Goal: Task Accomplishment & Management: Manage account settings

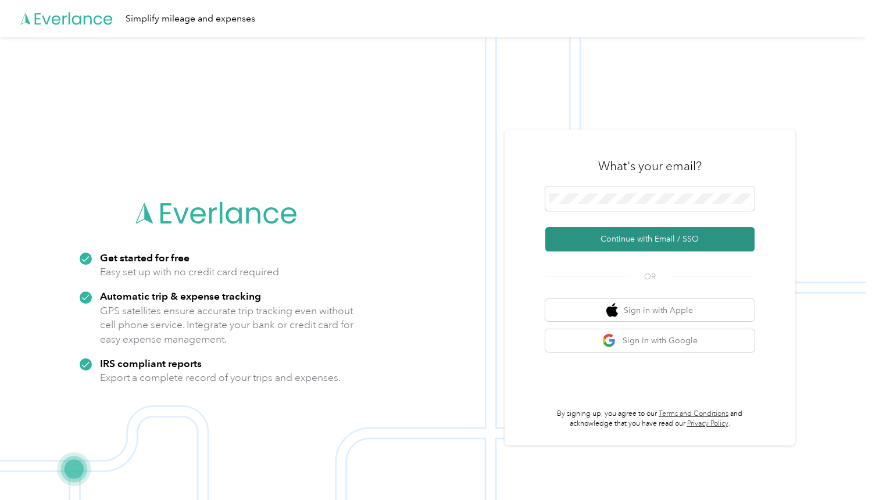
click at [670, 240] on button "Continue with Email / SSO" at bounding box center [649, 239] width 209 height 24
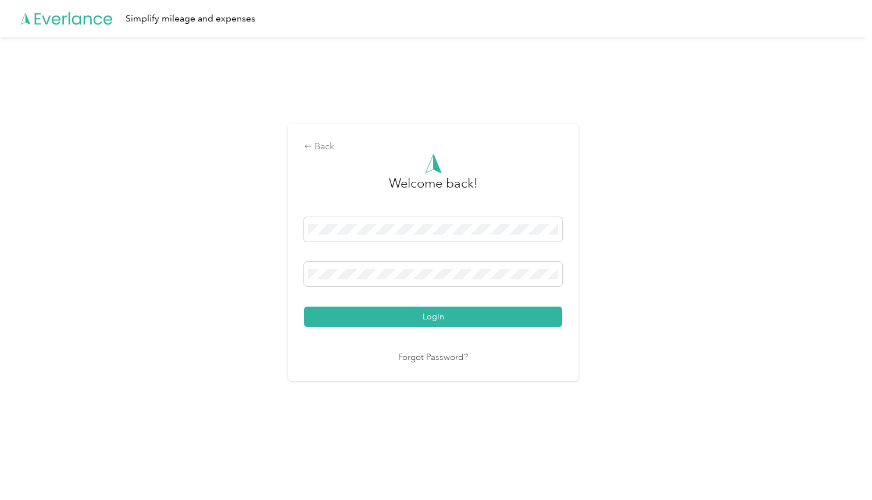
click at [376, 315] on button "Login" at bounding box center [433, 317] width 258 height 20
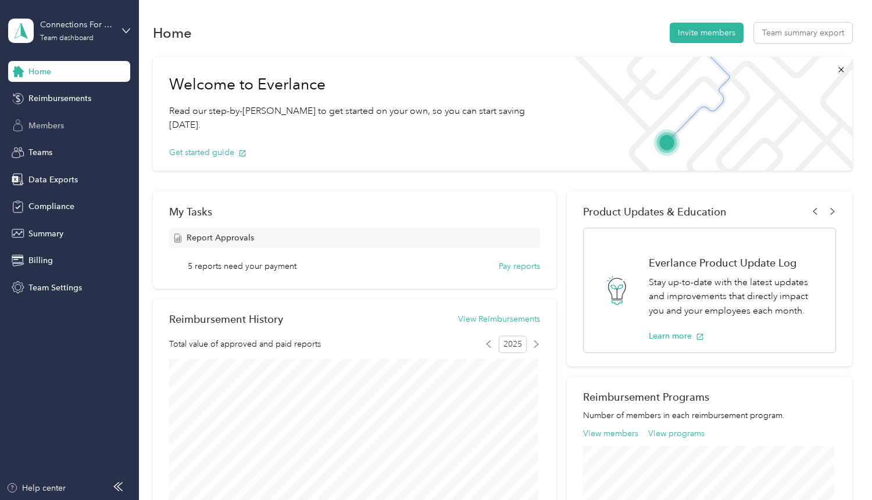
click at [53, 126] on span "Members" at bounding box center [45, 126] width 35 height 12
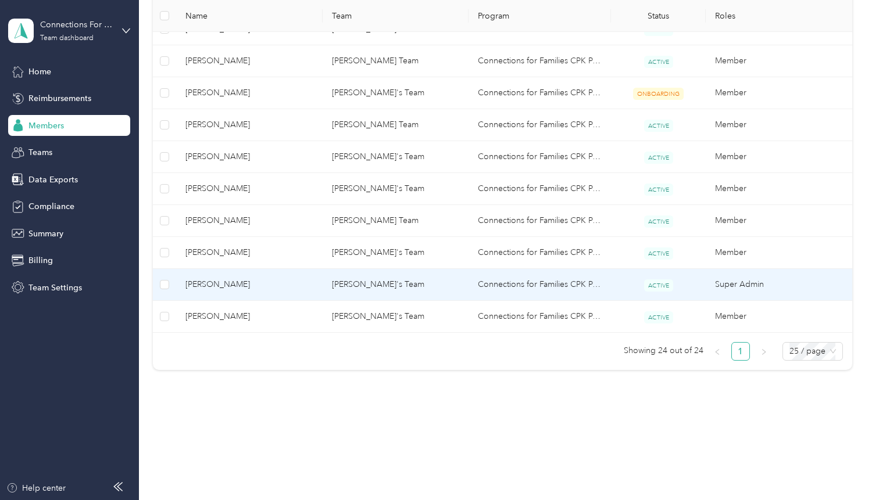
scroll to position [717, 0]
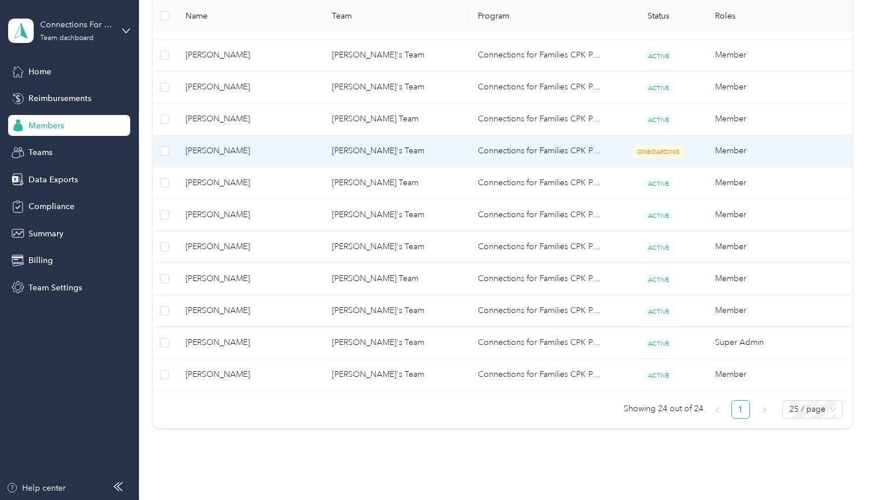
click at [228, 151] on span "[PERSON_NAME]" at bounding box center [248, 151] width 127 height 13
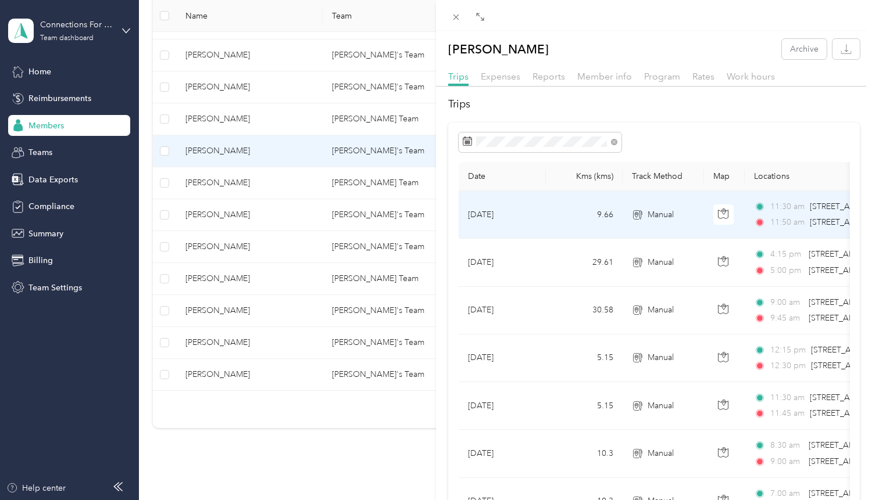
click at [533, 210] on td "[DATE]" at bounding box center [501, 215] width 87 height 48
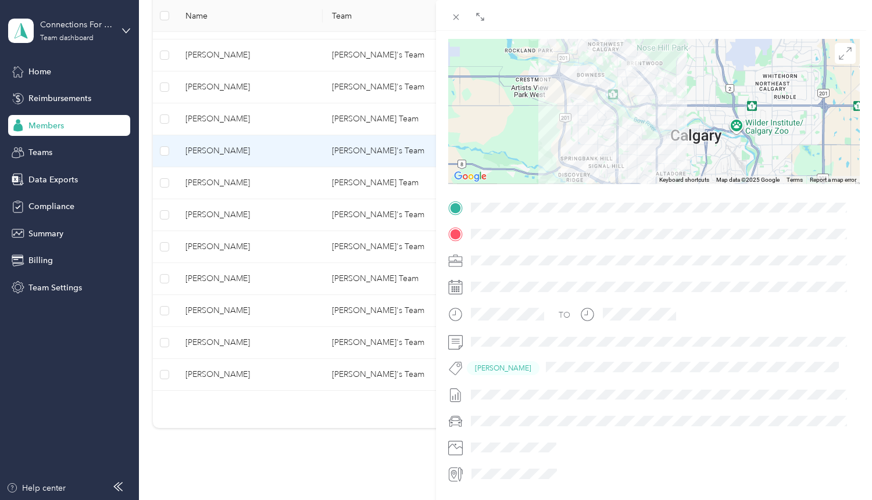
scroll to position [116, 0]
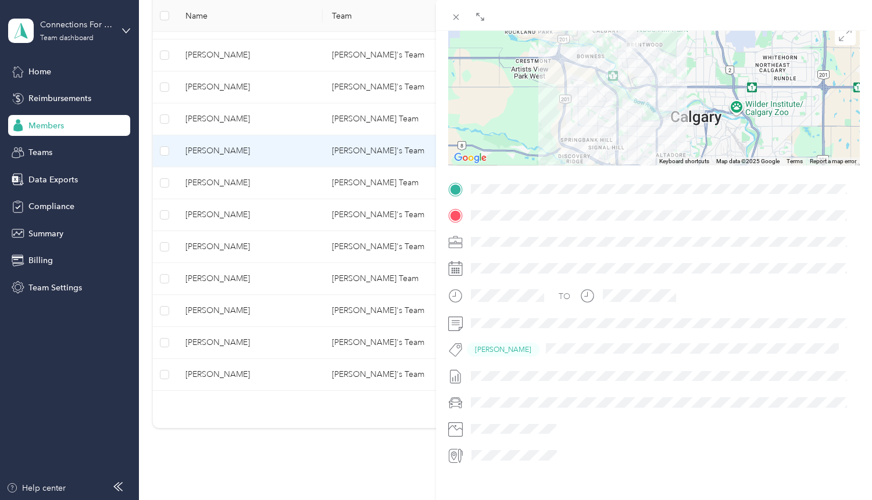
click at [510, 375] on div at bounding box center [663, 376] width 393 height 19
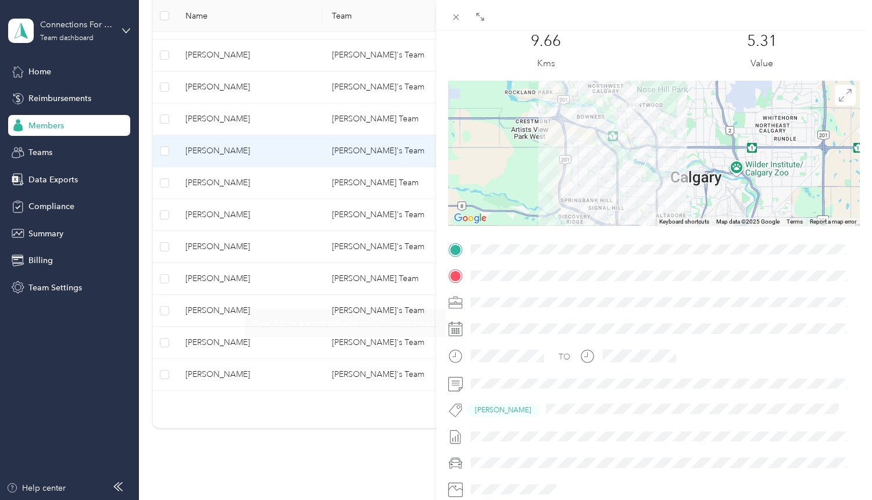
scroll to position [0, 0]
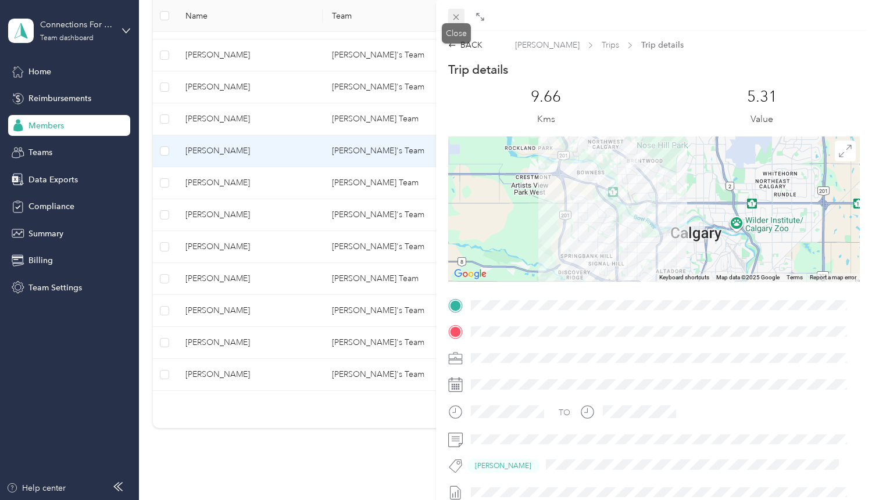
click at [453, 13] on icon at bounding box center [456, 17] width 10 height 10
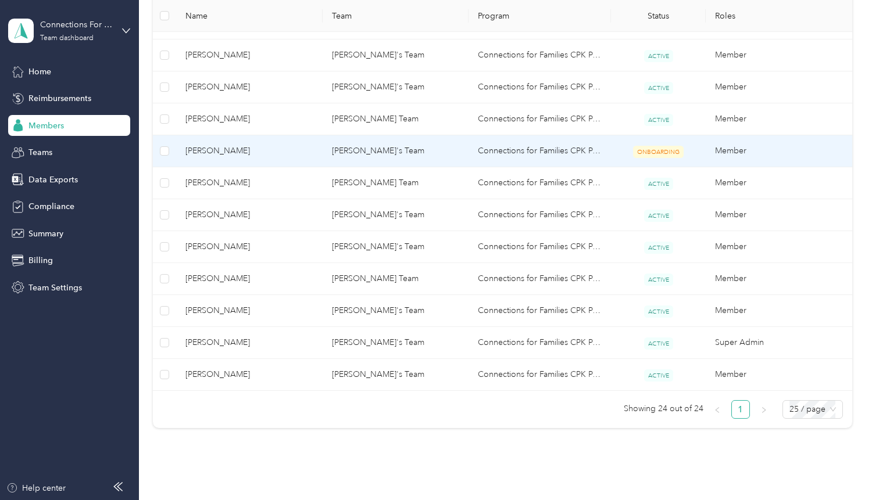
click at [336, 146] on td "Carrie's Team" at bounding box center [395, 151] width 146 height 32
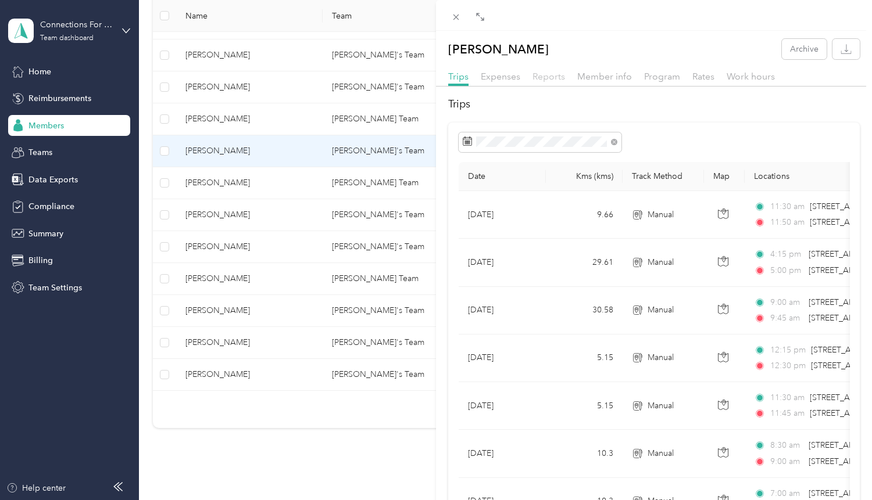
click at [548, 76] on span "Reports" at bounding box center [548, 76] width 33 height 11
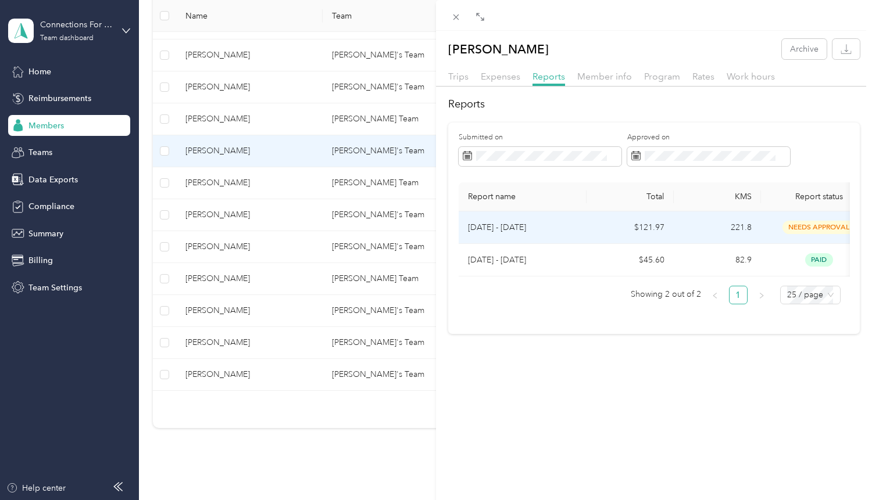
click at [506, 227] on p "Aug 1 - 31, 2025" at bounding box center [522, 227] width 109 height 13
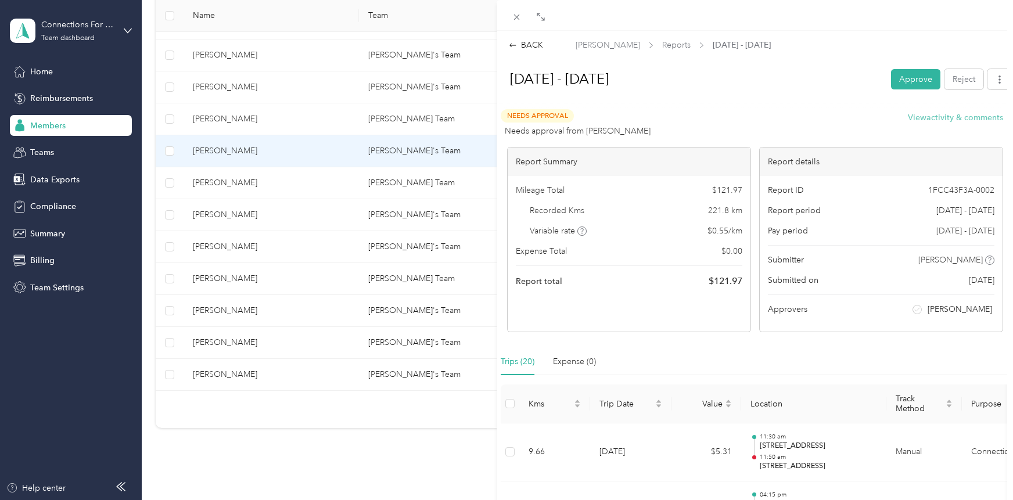
click at [871, 119] on button "View activity & comments" at bounding box center [955, 118] width 95 height 12
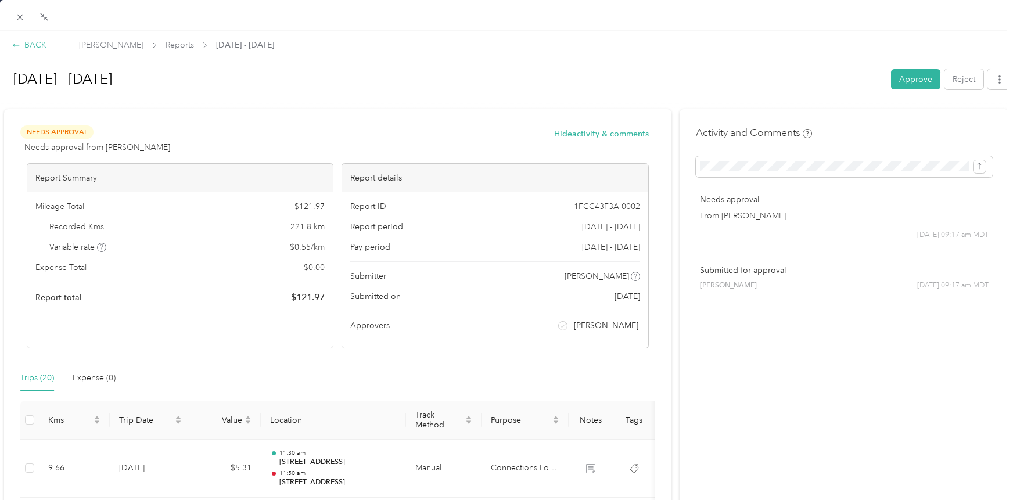
click at [37, 44] on div "BACK" at bounding box center [29, 45] width 34 height 12
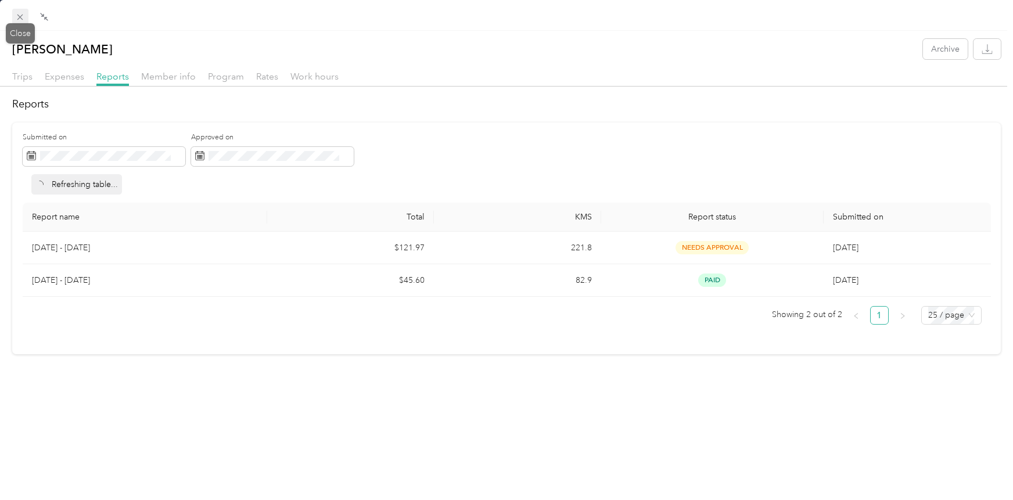
click at [26, 17] on span at bounding box center [20, 17] width 16 height 16
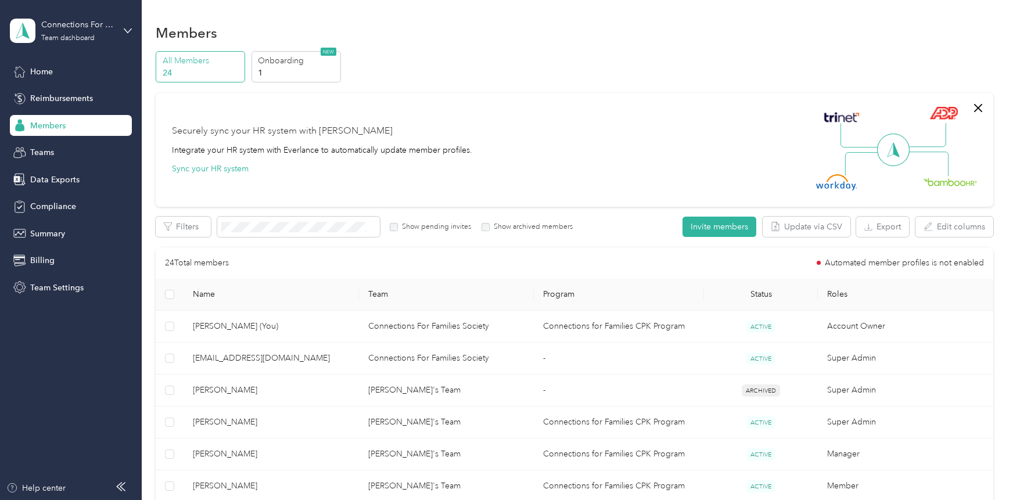
click at [510, 33] on div "Members" at bounding box center [574, 32] width 837 height 24
click at [67, 93] on span "Reimbursements" at bounding box center [61, 98] width 63 height 12
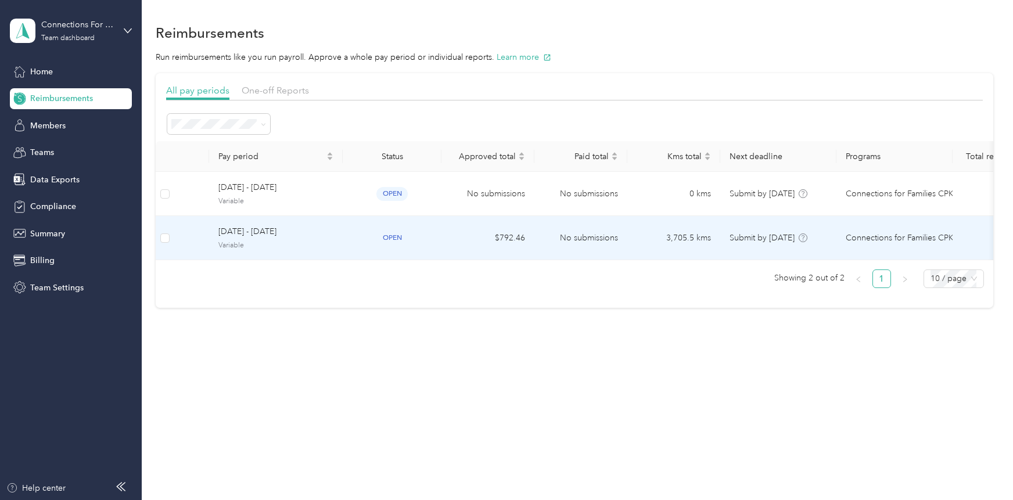
click at [274, 245] on span "Variable" at bounding box center [275, 246] width 115 height 10
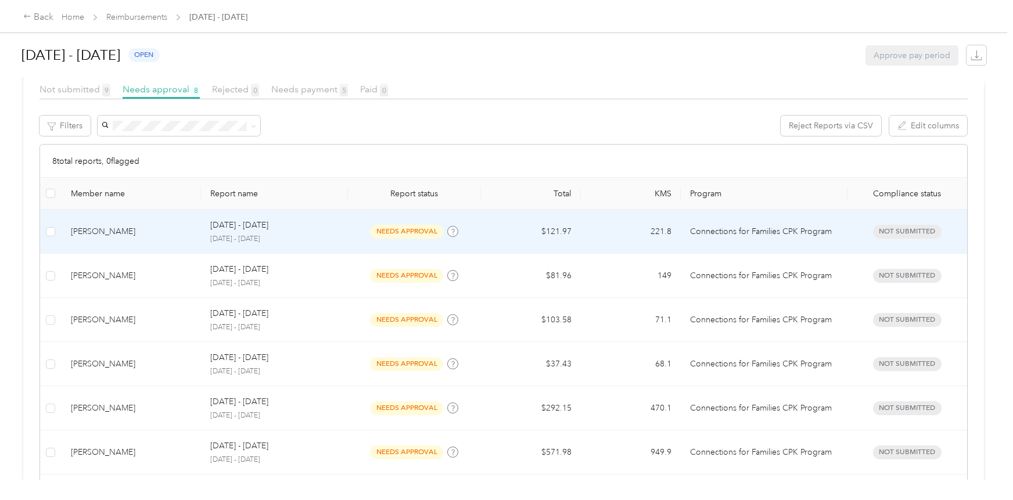
scroll to position [291, 0]
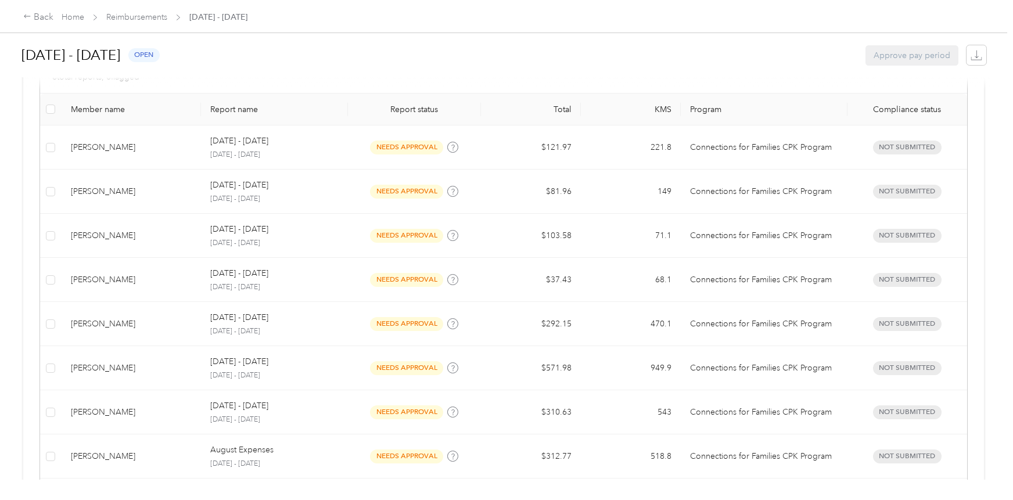
click at [96, 115] on th "Member name" at bounding box center [132, 110] width 140 height 32
click at [98, 108] on div "Member name" at bounding box center [131, 110] width 121 height 10
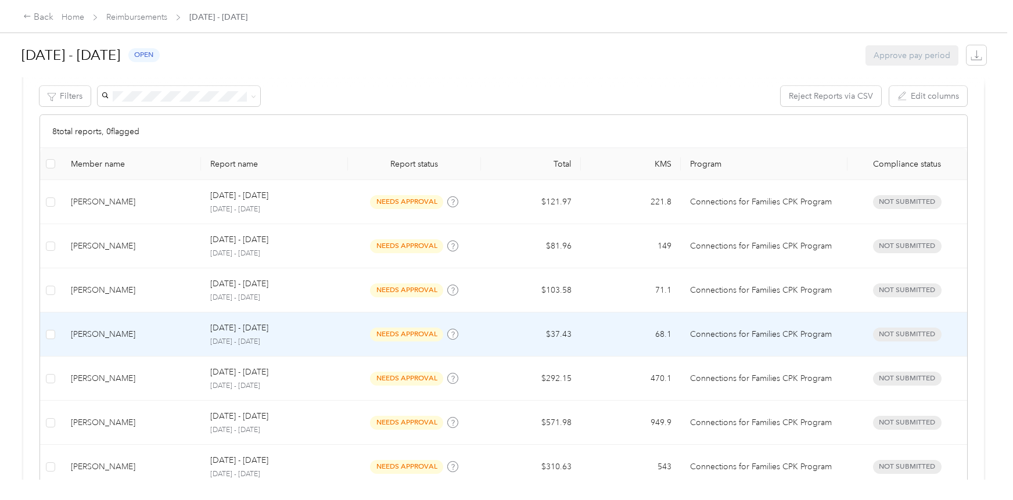
scroll to position [0, 0]
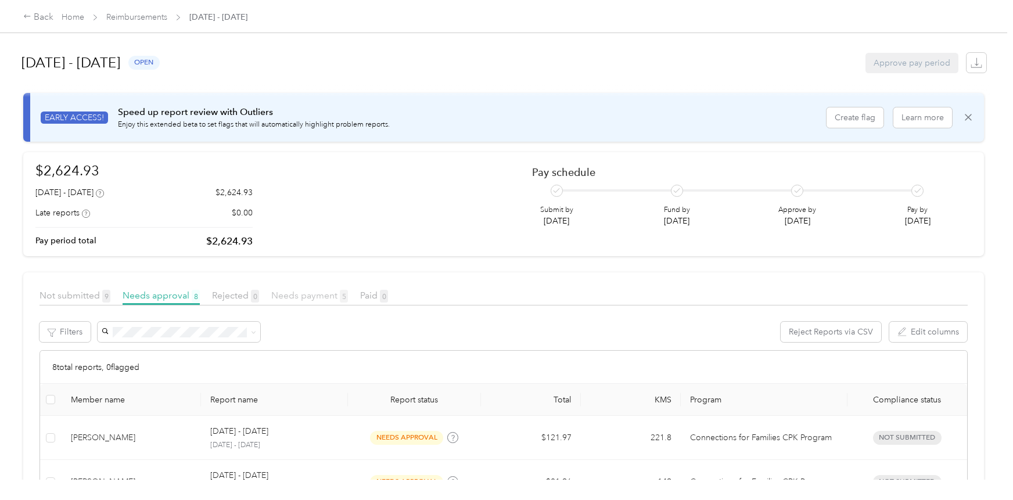
click at [316, 291] on span "Needs payment 5" at bounding box center [309, 295] width 77 height 11
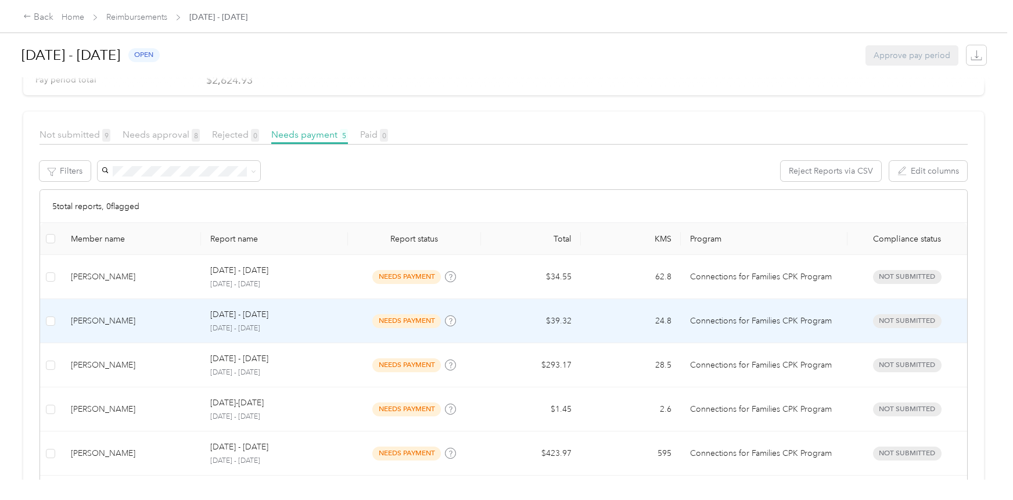
scroll to position [174, 0]
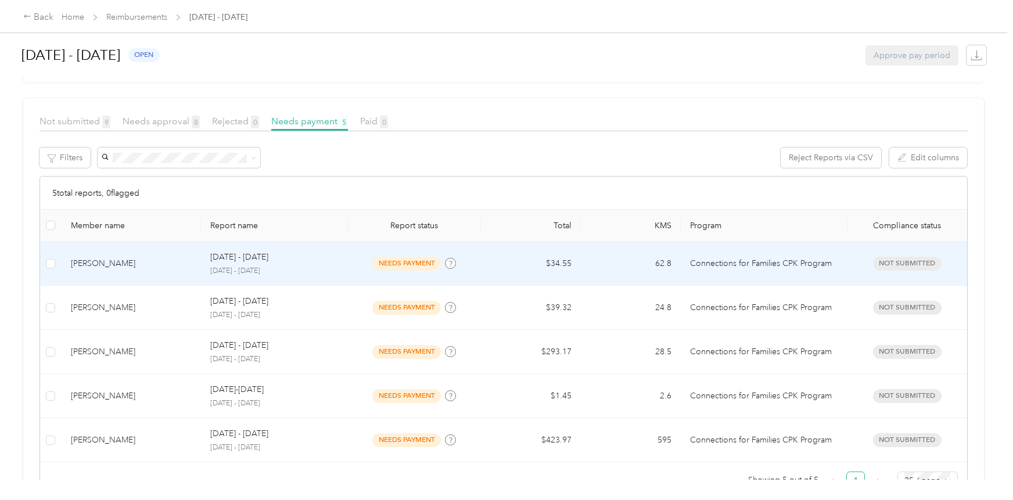
click at [715, 263] on p "Connections for Families CPK Program" at bounding box center [764, 263] width 148 height 13
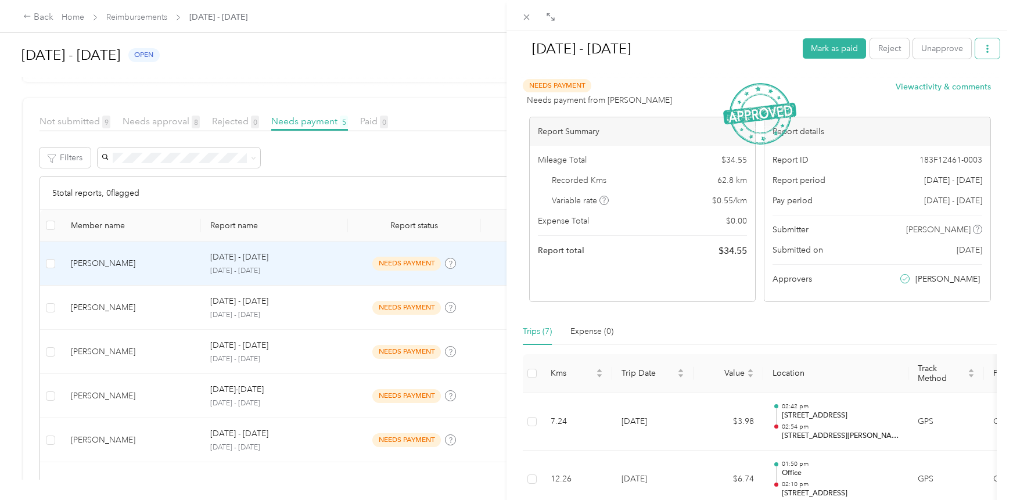
click at [871, 51] on button "button" at bounding box center [988, 48] width 24 height 20
click at [871, 91] on span "Download" at bounding box center [946, 91] width 38 height 12
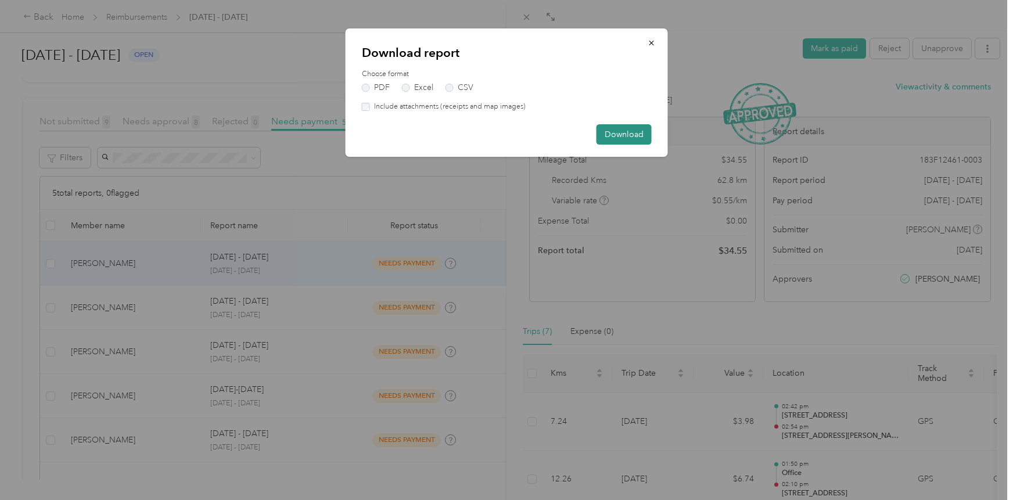
click at [604, 134] on button "Download" at bounding box center [624, 134] width 55 height 20
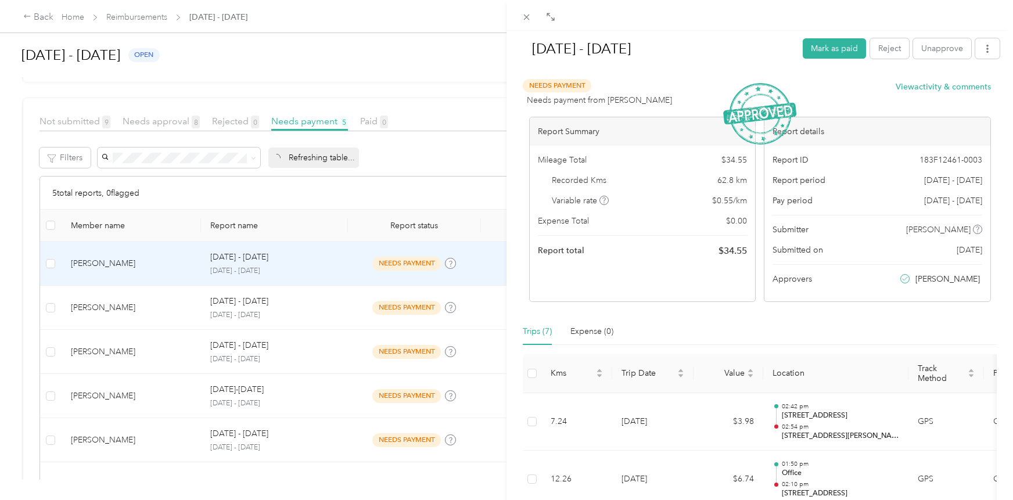
click at [170, 349] on div "Aug 1 - 31, 2025 Mark as paid Reject Unapprove Needs Payment Needs payment from…" at bounding box center [506, 250] width 1013 height 500
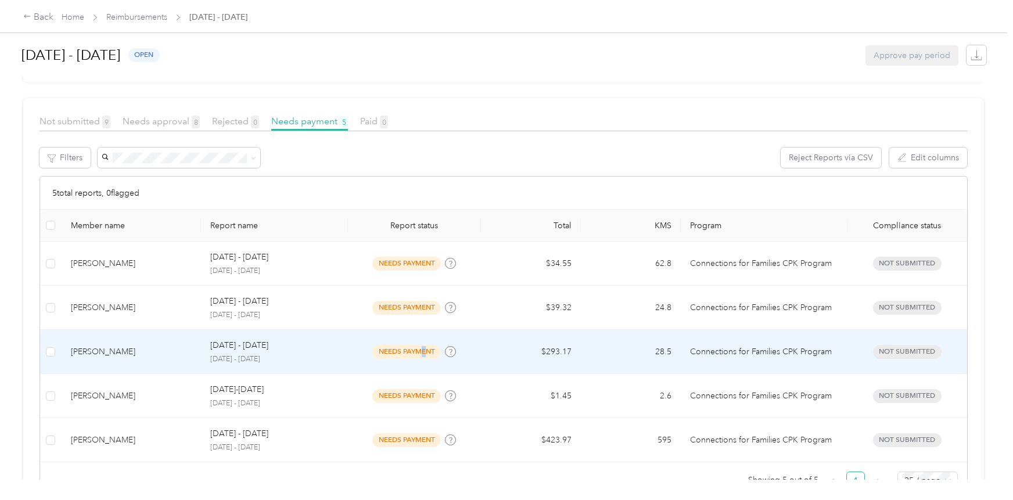
click at [423, 350] on span "needs payment" at bounding box center [406, 351] width 69 height 13
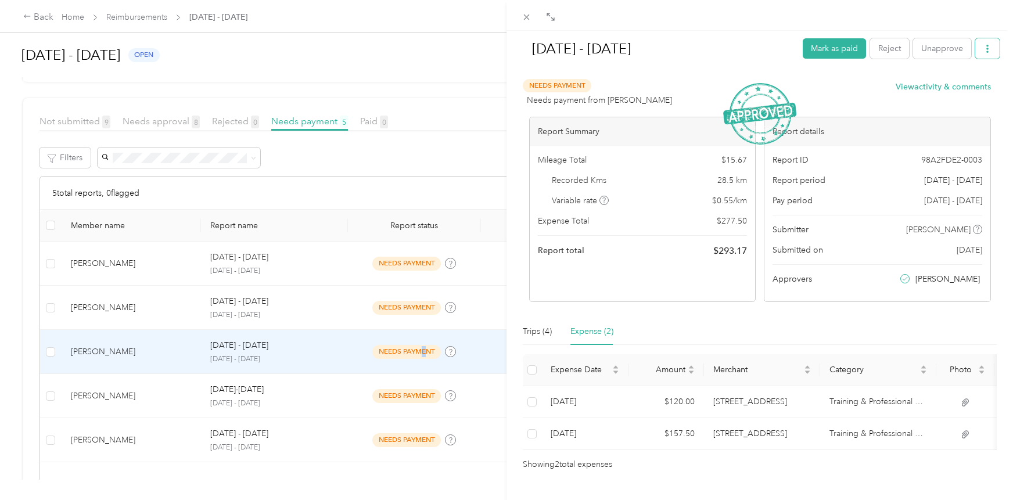
click at [871, 51] on icon "button" at bounding box center [988, 49] width 8 height 8
click at [871, 97] on div "Download" at bounding box center [949, 91] width 69 height 12
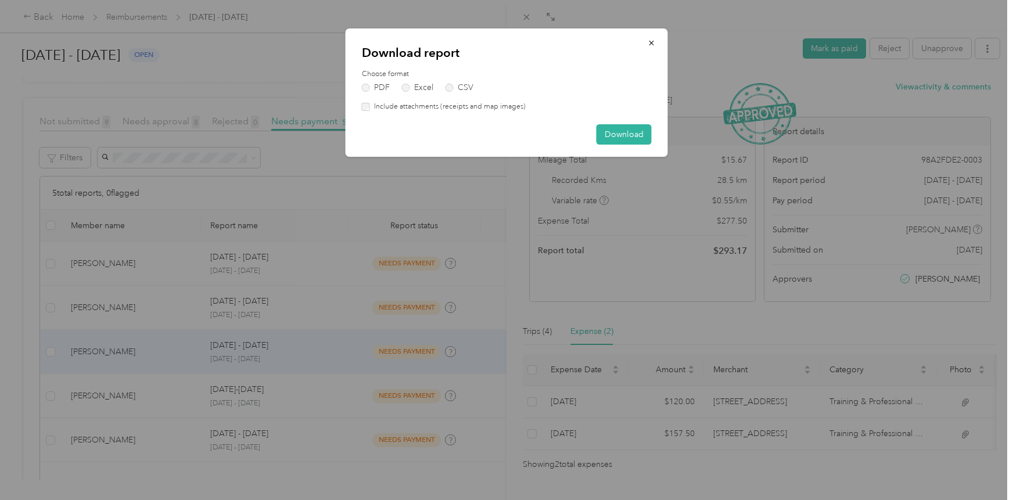
click at [432, 109] on label "Include attachments (receipts and map images)" at bounding box center [448, 107] width 156 height 10
drag, startPoint x: 616, startPoint y: 136, endPoint x: 602, endPoint y: 135, distance: 14.6
click at [617, 136] on button "Download" at bounding box center [624, 134] width 55 height 20
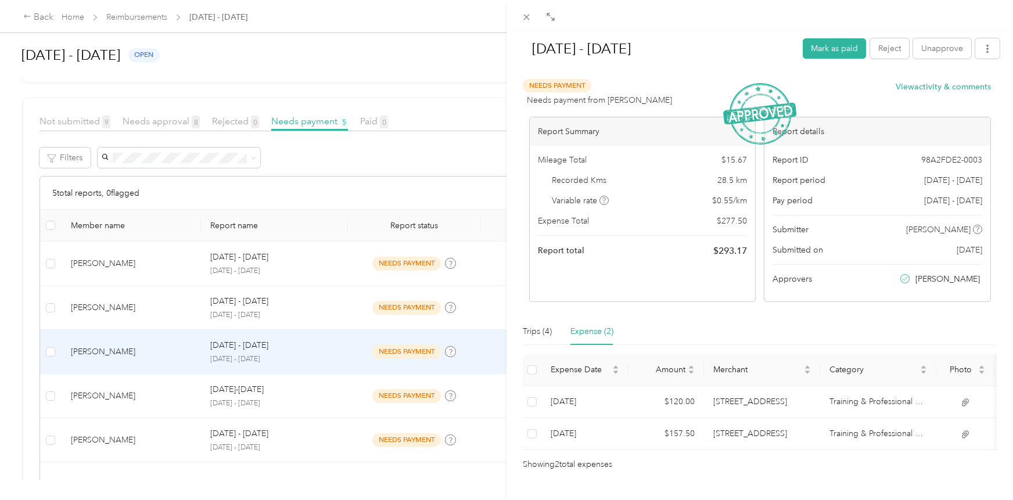
click at [285, 401] on div "Aug 1 - 31, 2025 Mark as paid Reject Unapprove Needs Payment Needs payment from…" at bounding box center [506, 250] width 1013 height 500
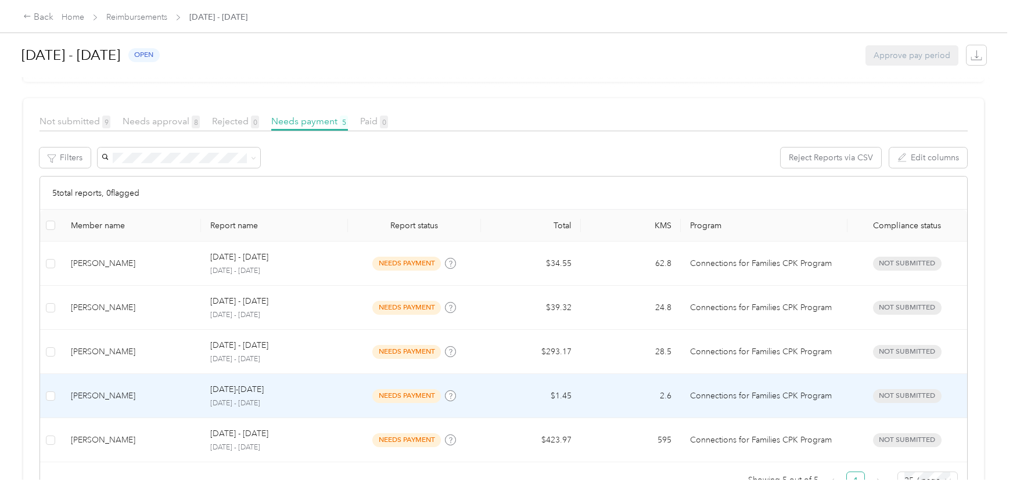
click at [343, 396] on td "August 1-31, 2025 August 1 - 31, 2025" at bounding box center [274, 396] width 146 height 44
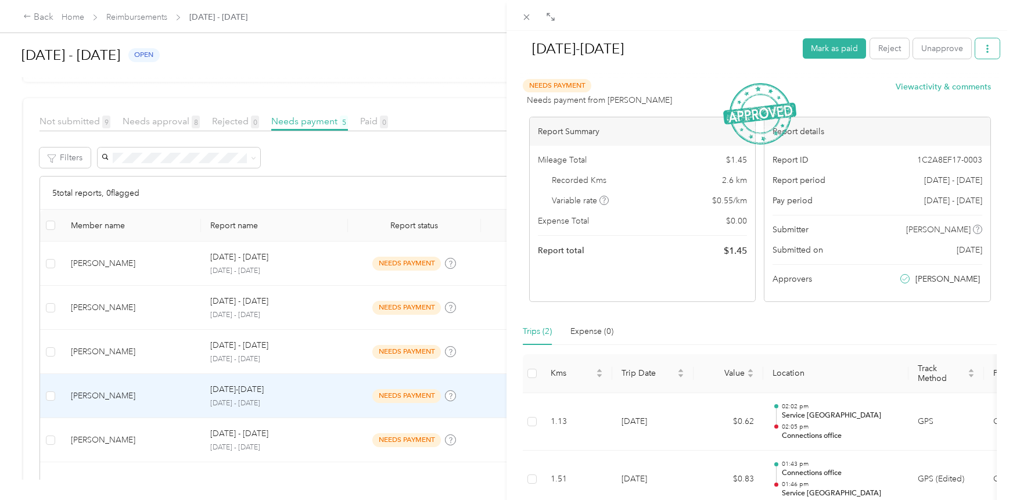
click at [871, 46] on icon "button" at bounding box center [988, 49] width 2 height 8
click at [871, 87] on span "Download" at bounding box center [946, 91] width 38 height 12
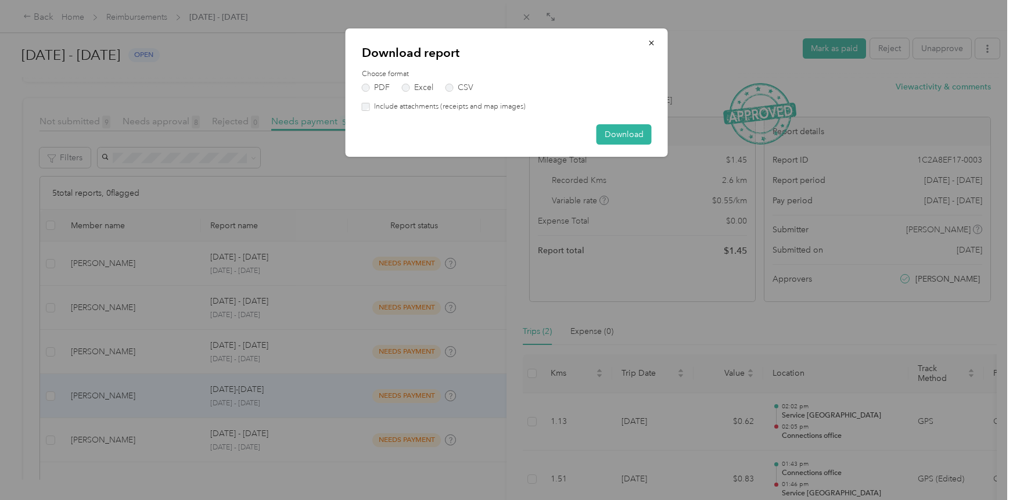
click at [411, 109] on label "Include attachments (receipts and map images)" at bounding box center [448, 107] width 156 height 10
click at [617, 132] on button "Download" at bounding box center [624, 134] width 55 height 20
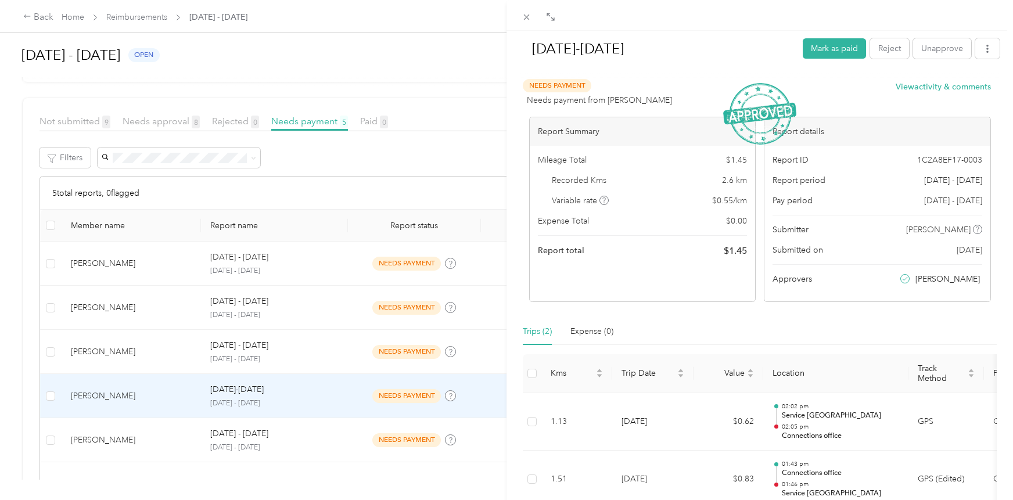
click at [134, 439] on div "August 1-31, 2025 Mark as paid Reject Unapprove Needs Payment Needs payment fro…" at bounding box center [506, 250] width 1013 height 500
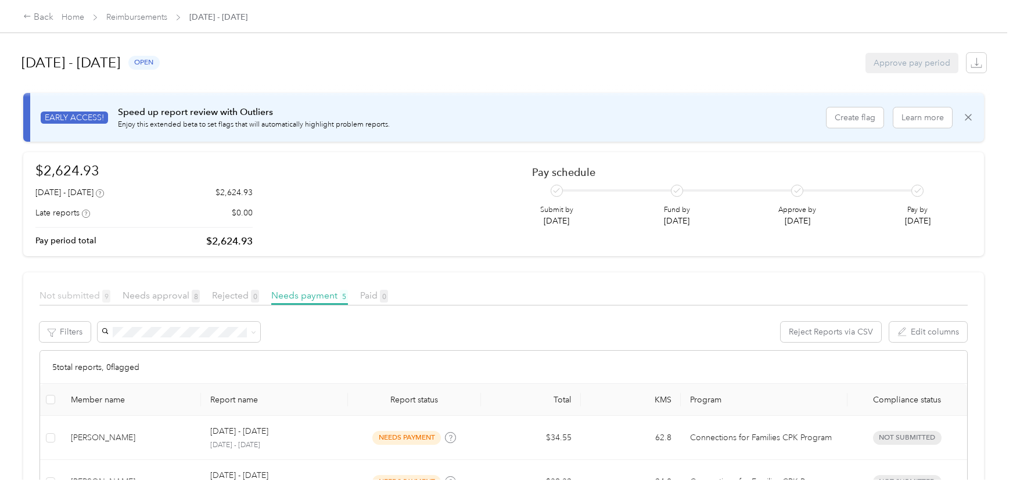
click at [67, 292] on span "Not submitted 9" at bounding box center [75, 295] width 71 height 11
